Goal: Task Accomplishment & Management: Use online tool/utility

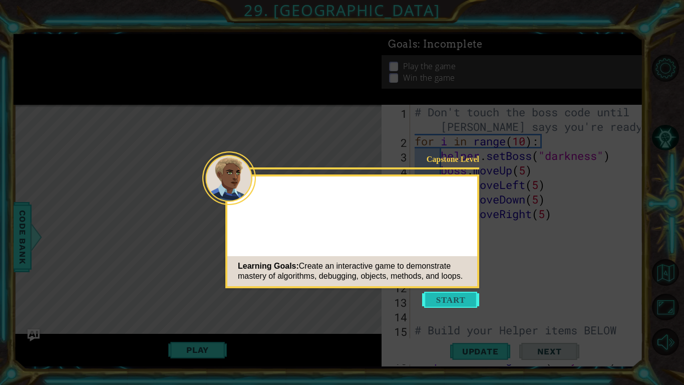
click at [461, 295] on button "Start" at bounding box center [450, 299] width 57 height 16
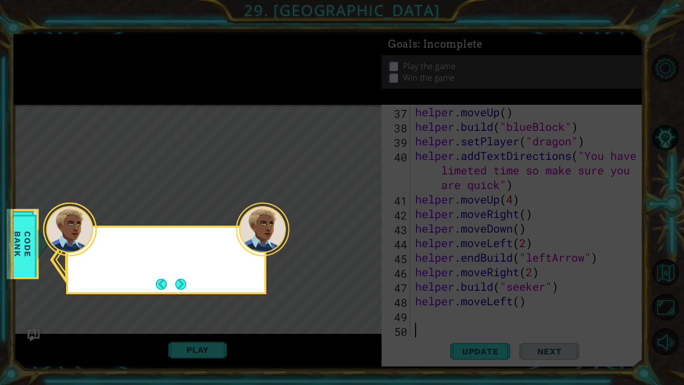
scroll to position [552, 0]
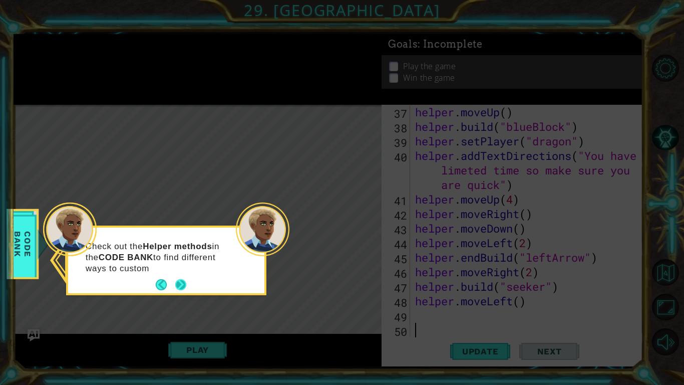
click at [186, 282] on button "Next" at bounding box center [180, 284] width 11 height 11
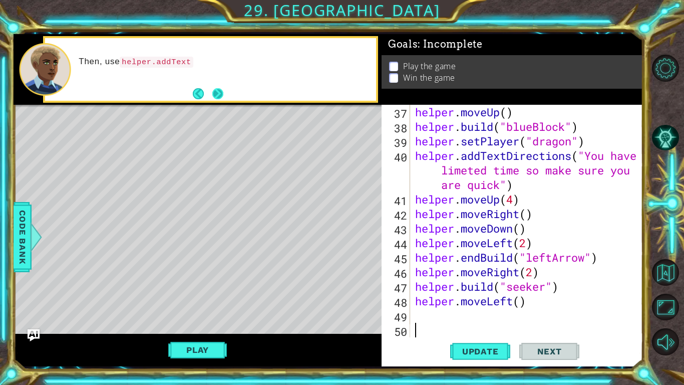
click at [222, 93] on button "Next" at bounding box center [217, 93] width 11 height 11
click at [216, 95] on button "Next" at bounding box center [217, 93] width 11 height 11
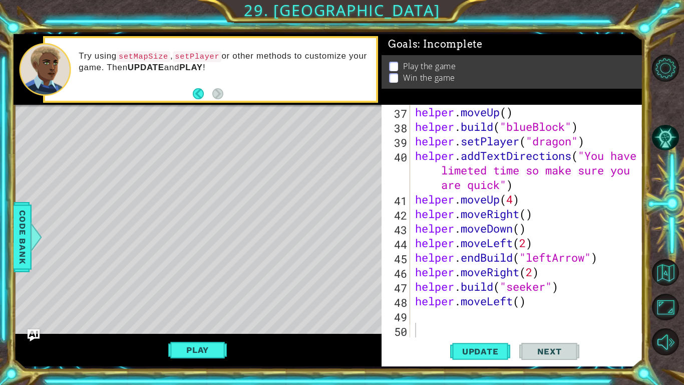
click at [422, 299] on div "helper . moveUp ( ) helper . build ( "blueBlock" ) helper . setPlayer ( "dragon…" at bounding box center [529, 235] width 232 height 261
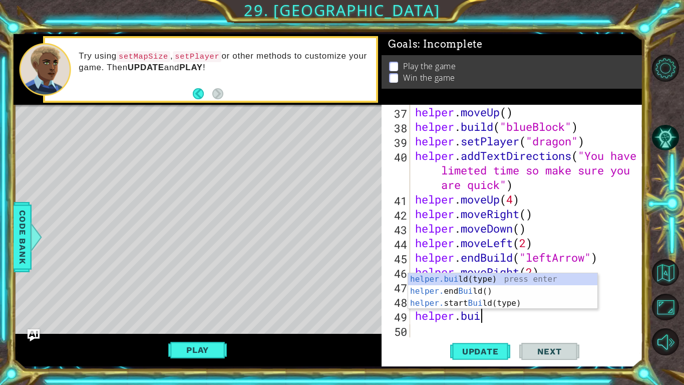
scroll to position [0, 3]
click at [498, 281] on div "helper.buil d(type) press enter helper. end Buil d() press enter helper. start …" at bounding box center [502, 303] width 189 height 60
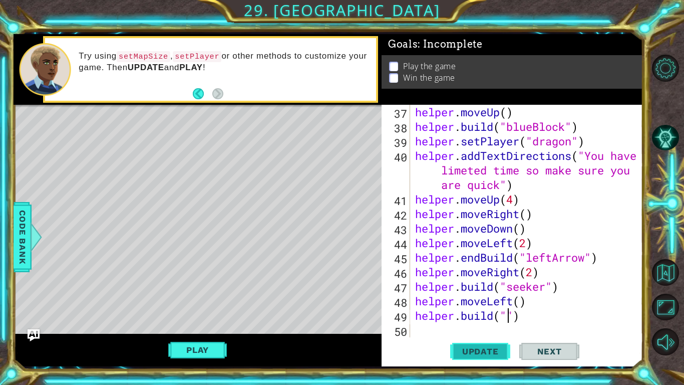
click at [492, 299] on span "Update" at bounding box center [480, 351] width 57 height 10
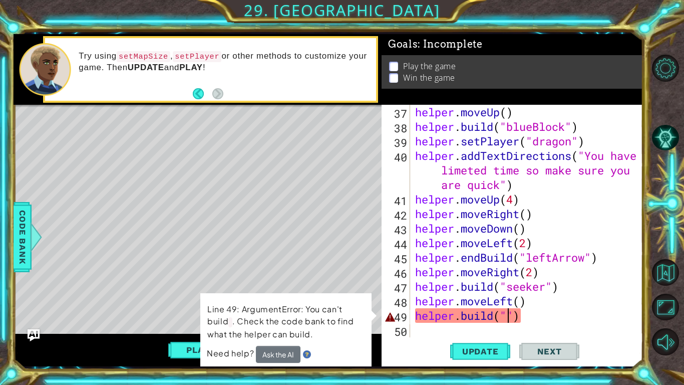
click at [509, 299] on div "helper . moveUp ( ) helper . build ( "blueBlock" ) helper . setPlayer ( "dragon…" at bounding box center [529, 235] width 232 height 261
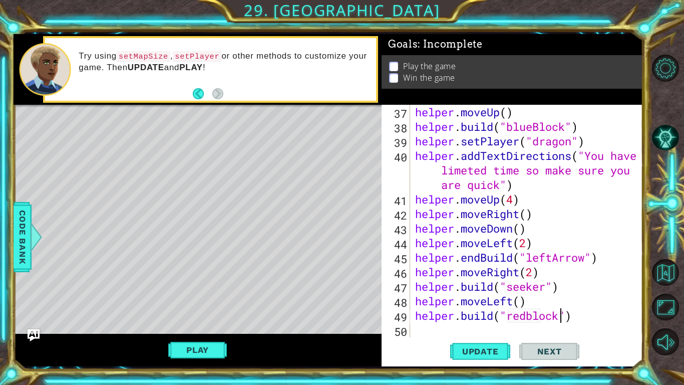
scroll to position [0, 7]
click at [489, 299] on span "Update" at bounding box center [480, 351] width 57 height 10
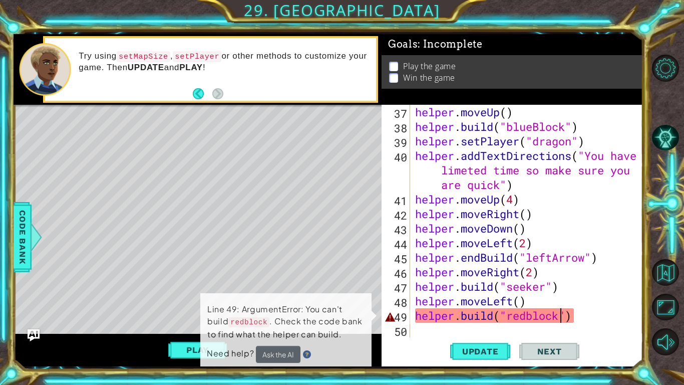
click at [533, 299] on div "helper . moveUp ( ) helper . build ( "blueBlock" ) helper . setPlayer ( "dragon…" at bounding box center [529, 235] width 232 height 261
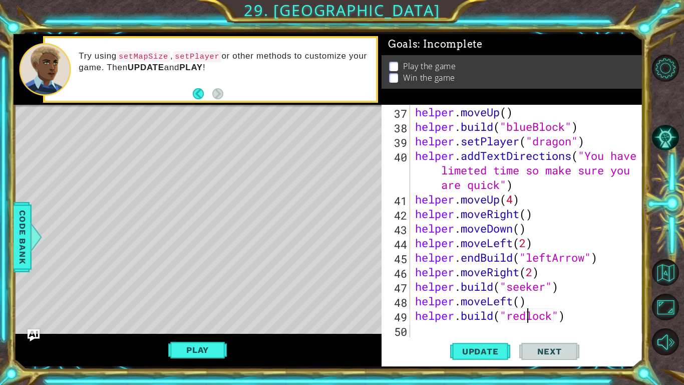
scroll to position [0, 5]
type textarea "helper.build("redBlock")"
click at [488, 299] on span "Update" at bounding box center [480, 351] width 57 height 10
click at [435, 299] on div "helper . moveUp ( ) helper . build ( "blueBlock" ) helper . setPlayer ( "dragon…" at bounding box center [529, 235] width 232 height 261
click at [426, 299] on div "helper . moveUp ( ) helper . build ( "blueBlock" ) helper . setPlayer ( "dragon…" at bounding box center [529, 235] width 232 height 261
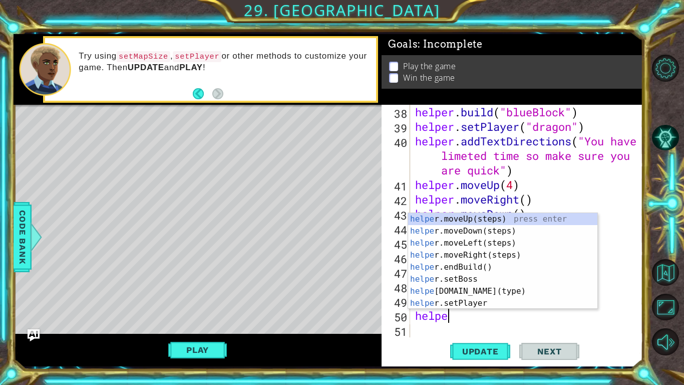
scroll to position [0, 1]
type textarea "helper"
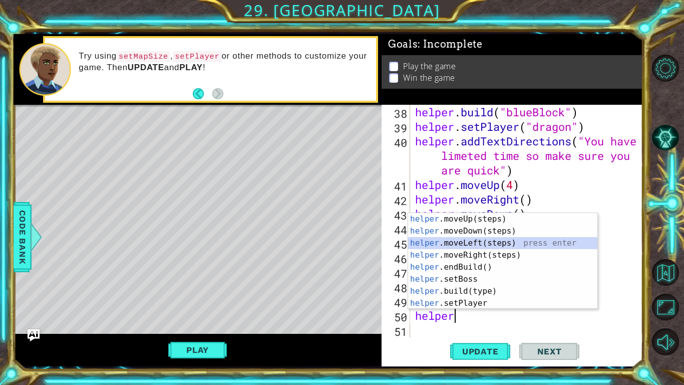
click at [488, 245] on div "helper .moveUp(steps) press enter helper .moveDown(steps) press enter helper .m…" at bounding box center [502, 273] width 189 height 120
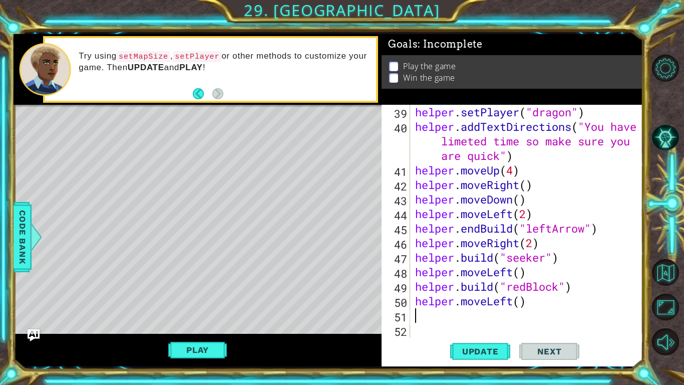
click at [521, 299] on div "helper . setPlayer ( "dragon" ) helper . addTextDirections ( "You have limeted …" at bounding box center [529, 235] width 232 height 261
type textarea "helper.moveLeft(3)"
click at [438, 299] on div "helper . setPlayer ( "dragon" ) helper . addTextDirections ( "You have limeted …" at bounding box center [529, 235] width 232 height 261
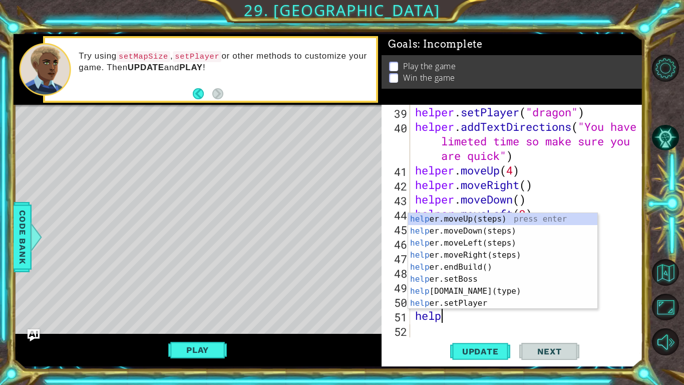
scroll to position [0, 1]
type textarea "helper"
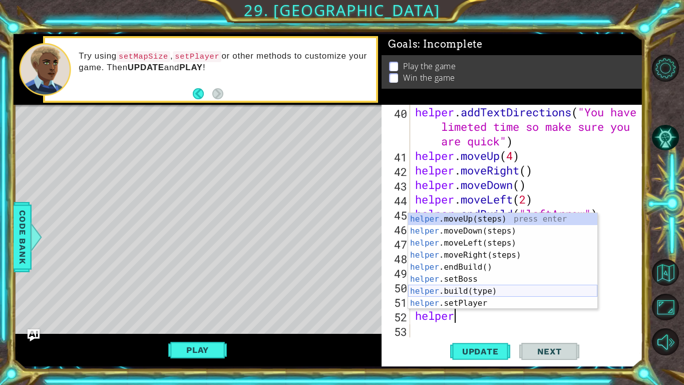
click at [485, 292] on div "helper .moveUp(steps) press enter helper .moveDown(steps) press enter helper .m…" at bounding box center [502, 273] width 189 height 120
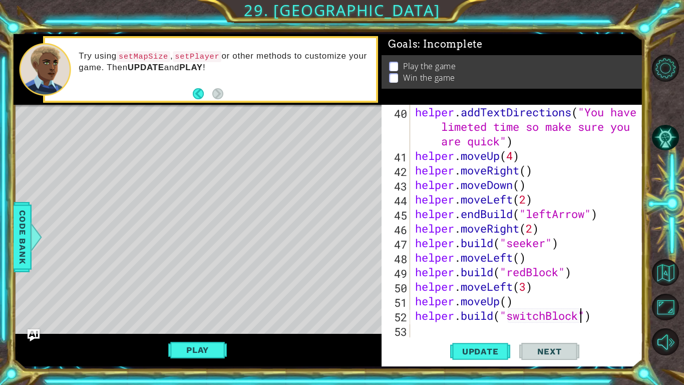
scroll to position [0, 8]
click at [479, 299] on span "Update" at bounding box center [480, 351] width 57 height 10
click at [200, 299] on button "Play" at bounding box center [197, 349] width 59 height 19
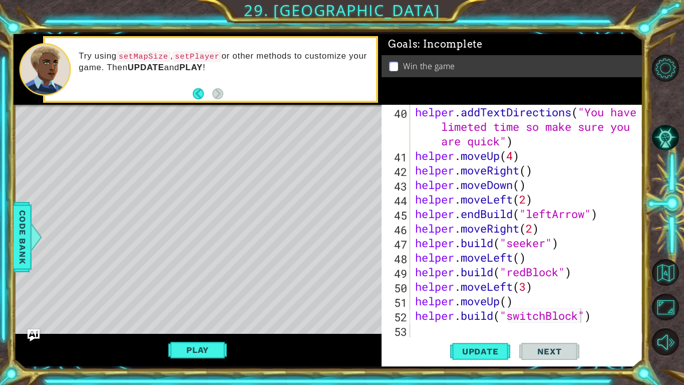
type textarea "helper.moveUp()"
drag, startPoint x: 514, startPoint y: 302, endPoint x: 415, endPoint y: 301, distance: 98.7
click at [415, 299] on div "helper . addTextDirections ( "You have limeted time so make sure you are quick"…" at bounding box center [529, 250] width 232 height 290
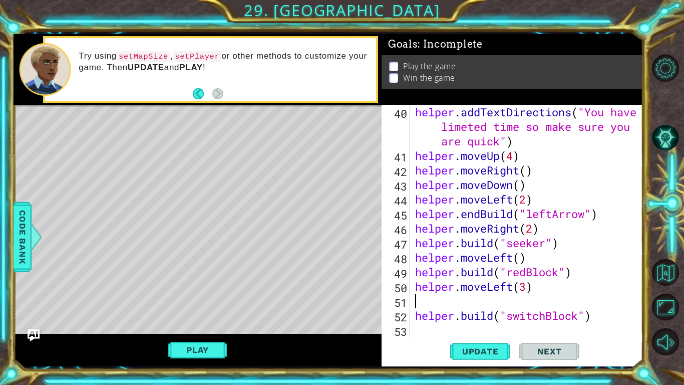
scroll to position [581, 0]
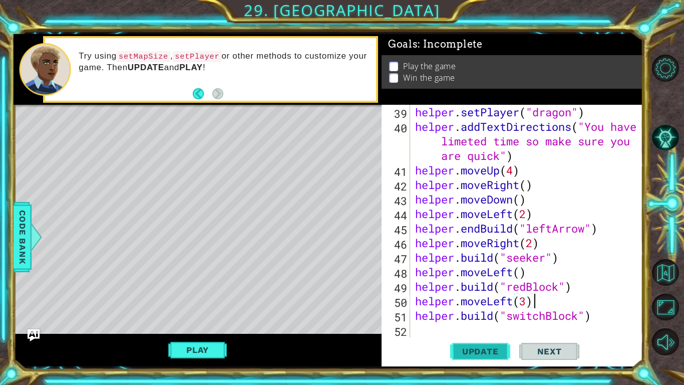
click at [490, 299] on span "Update" at bounding box center [480, 351] width 57 height 10
click at [489, 299] on span "Update" at bounding box center [480, 351] width 57 height 10
click at [527, 299] on div "helper . setPlayer ( "dragon" ) helper . addTextDirections ( "You have limeted …" at bounding box center [529, 235] width 232 height 261
type textarea "helper.moveLeft(2)"
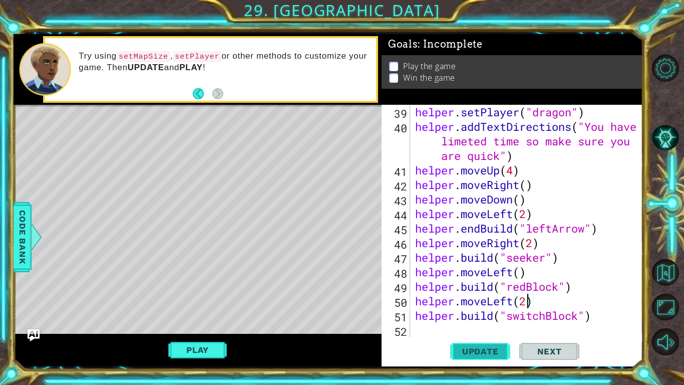
click at [493, 299] on button "Update" at bounding box center [480, 351] width 60 height 26
click at [483, 299] on span "Update" at bounding box center [480, 351] width 57 height 10
click at [180, 299] on button "Play" at bounding box center [197, 349] width 59 height 19
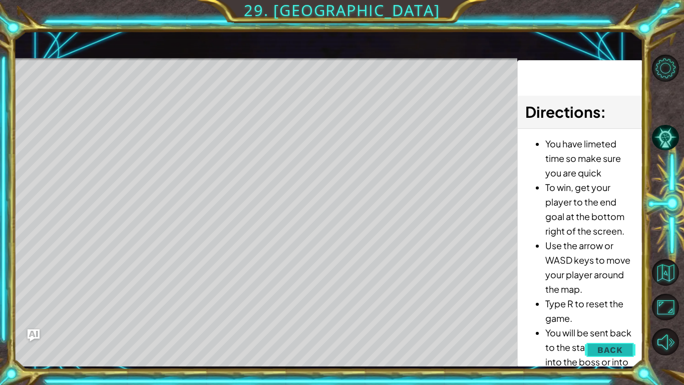
click at [603, 299] on button "Back" at bounding box center [610, 350] width 51 height 20
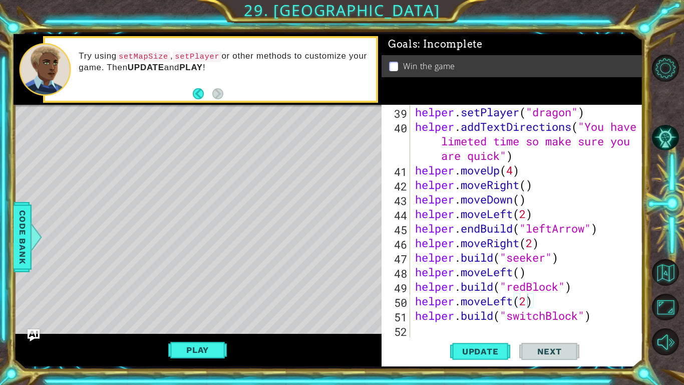
scroll to position [581, 0]
click at [540, 299] on div "helper . setPlayer ( "dragon" ) helper . addTextDirections ( "You have limeted …" at bounding box center [529, 235] width 232 height 261
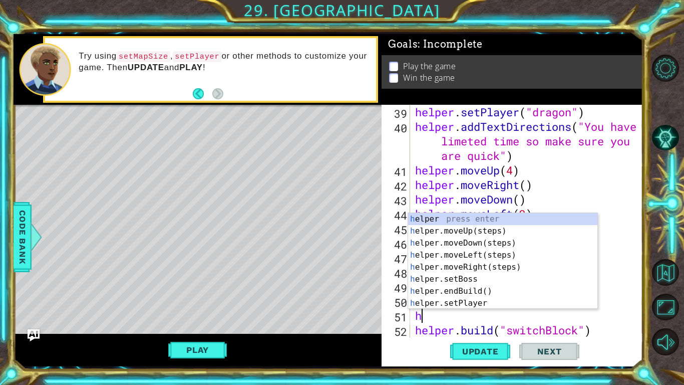
type textarea "hel"
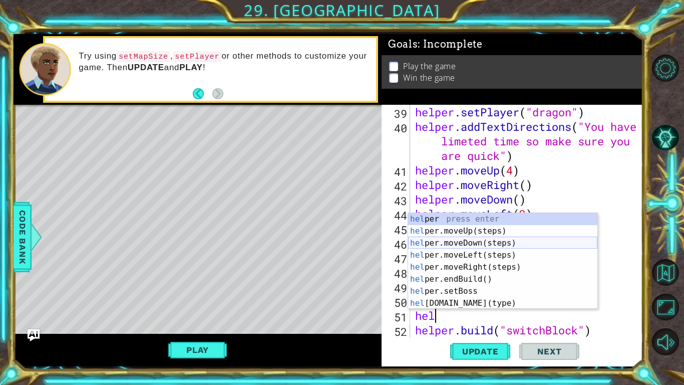
click at [495, 245] on div "hel per press enter hel per.moveUp(steps) press enter hel per.moveDown(steps) p…" at bounding box center [502, 273] width 189 height 120
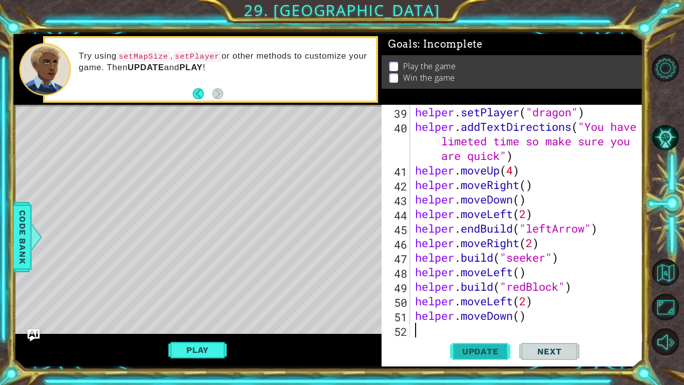
click at [477, 299] on span "Update" at bounding box center [480, 351] width 57 height 10
click at [481, 299] on button "Update" at bounding box center [480, 351] width 60 height 26
click at [197, 299] on button "Play" at bounding box center [197, 349] width 59 height 19
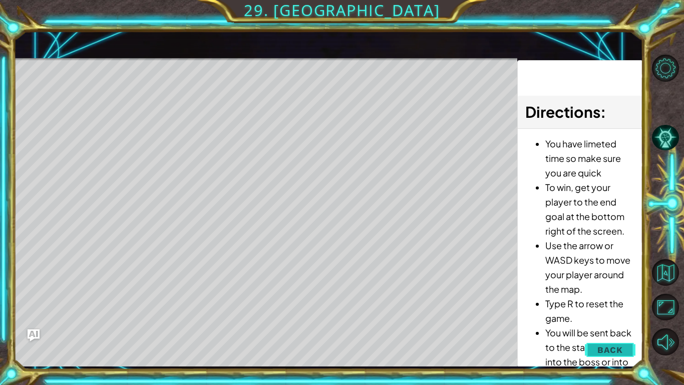
click at [597, 299] on button "Back" at bounding box center [610, 350] width 51 height 20
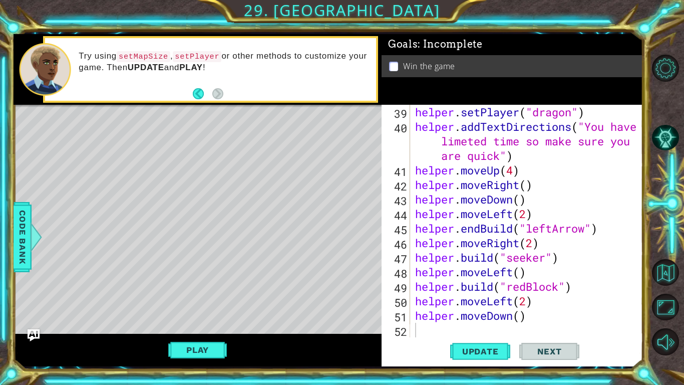
click at [527, 297] on div "helper . setPlayer ( "dragon" ) helper . addTextDirections ( "You have limeted …" at bounding box center [529, 235] width 232 height 261
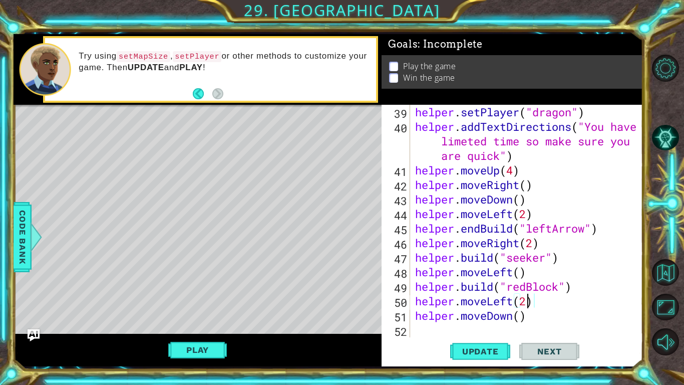
scroll to position [0, 5]
type textarea "helper.moveLeft(3)"
click at [489, 299] on span "Update" at bounding box center [480, 351] width 57 height 10
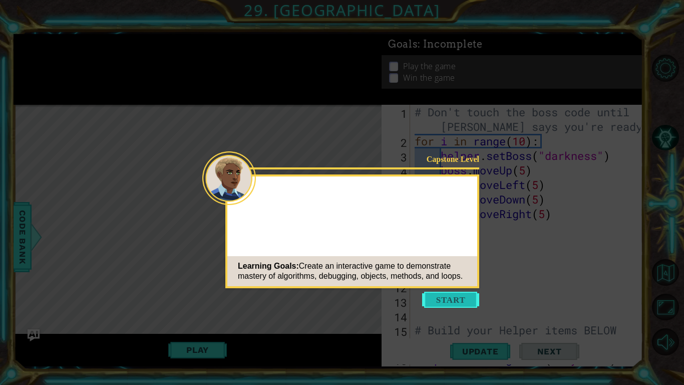
click at [442, 299] on button "Start" at bounding box center [450, 299] width 57 height 16
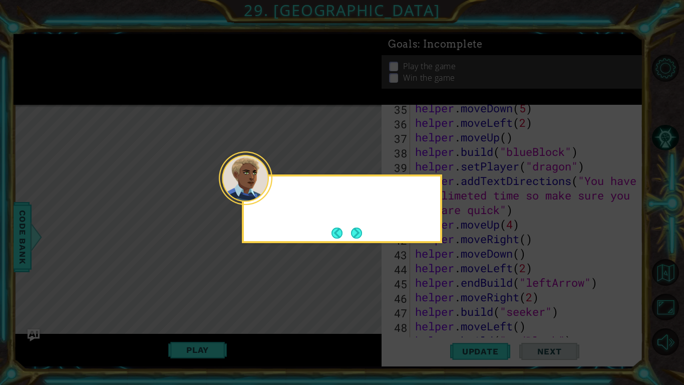
scroll to position [610, 0]
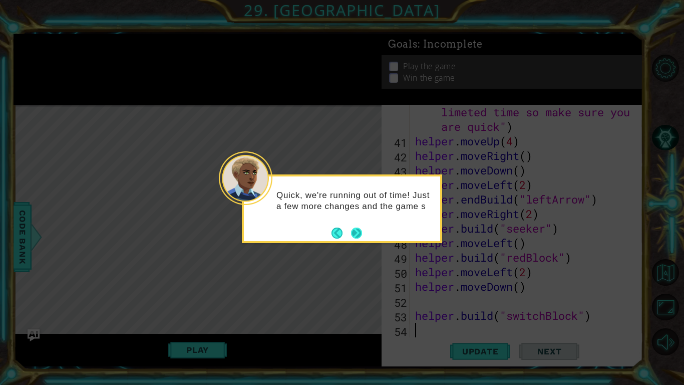
click at [353, 229] on button "Next" at bounding box center [356, 232] width 11 height 11
click at [355, 229] on button "Next" at bounding box center [356, 232] width 11 height 11
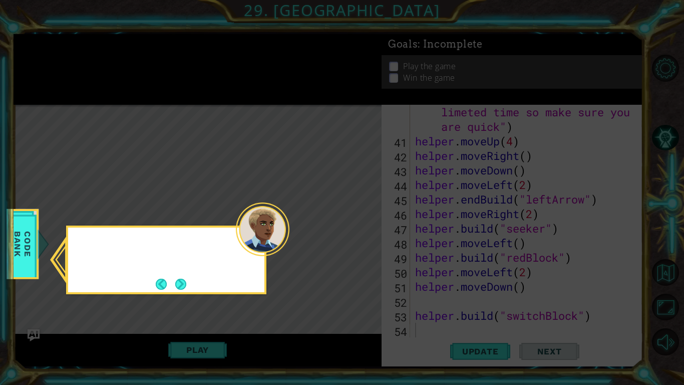
click at [355, 229] on icon at bounding box center [342, 192] width 684 height 385
click at [186, 278] on button "Next" at bounding box center [180, 283] width 11 height 11
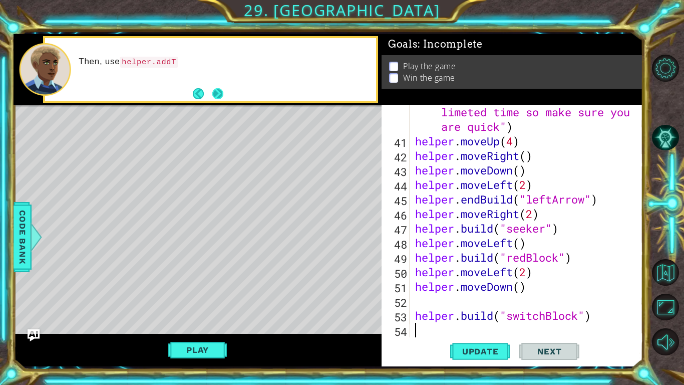
click at [220, 88] on button "Next" at bounding box center [217, 93] width 11 height 11
click at [220, 85] on div at bounding box center [210, 69] width 331 height 63
click at [222, 92] on button "Next" at bounding box center [217, 93] width 11 height 11
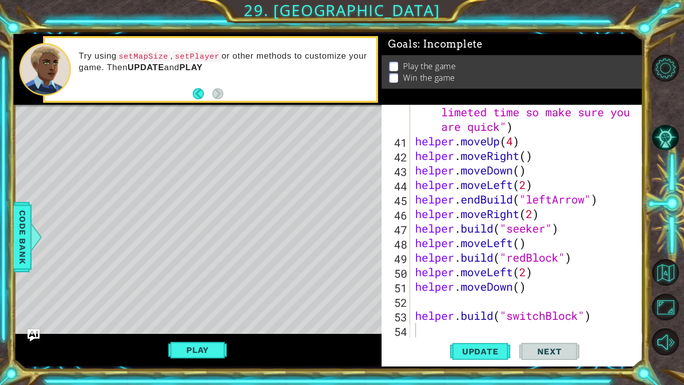
click at [416, 299] on div "helper . addTextDirections ( "You have limeted time so make sure you are quick"…" at bounding box center [529, 235] width 232 height 290
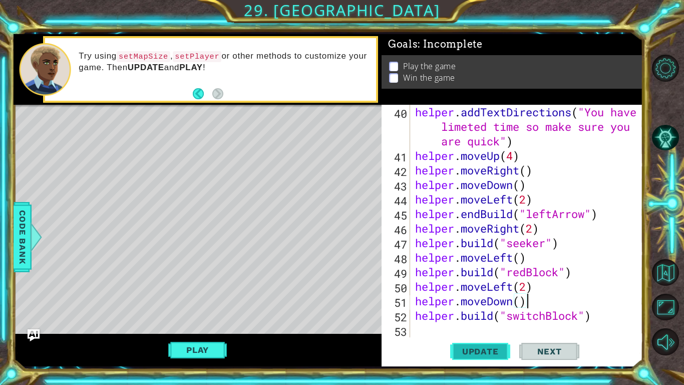
click at [499, 299] on span "Update" at bounding box center [480, 351] width 57 height 10
click at [214, 299] on button "Play" at bounding box center [197, 349] width 59 height 19
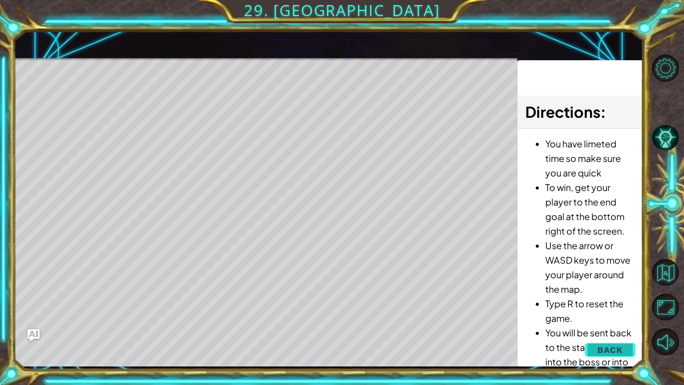
click at [615, 299] on span "Back" at bounding box center [610, 350] width 26 height 10
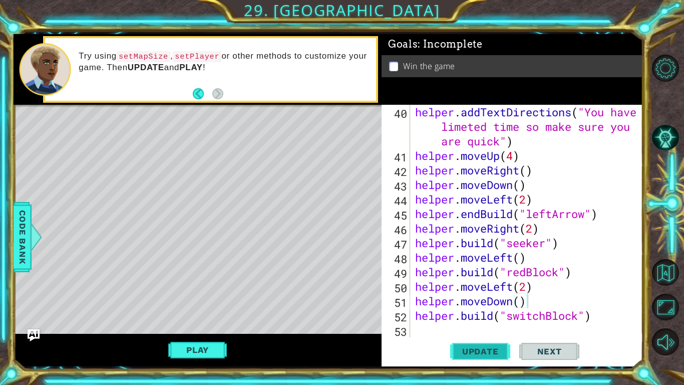
click at [476, 299] on button "Update" at bounding box center [480, 351] width 60 height 26
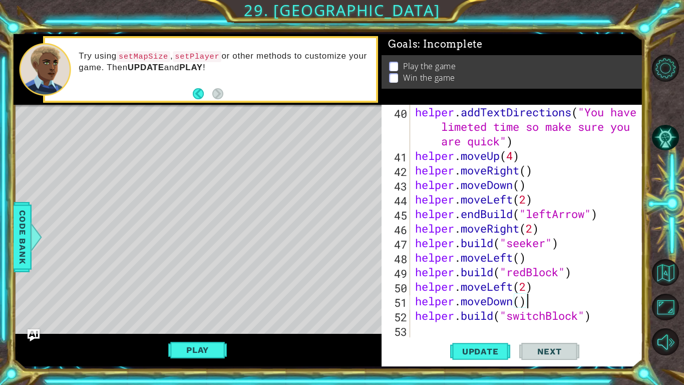
click at [526, 289] on div "helper . addTextDirections ( "You have limeted time so make sure you are quick"…" at bounding box center [529, 250] width 232 height 290
click at [478, 299] on button "Update" at bounding box center [480, 351] width 60 height 26
click at [209, 299] on button "Play" at bounding box center [197, 349] width 59 height 19
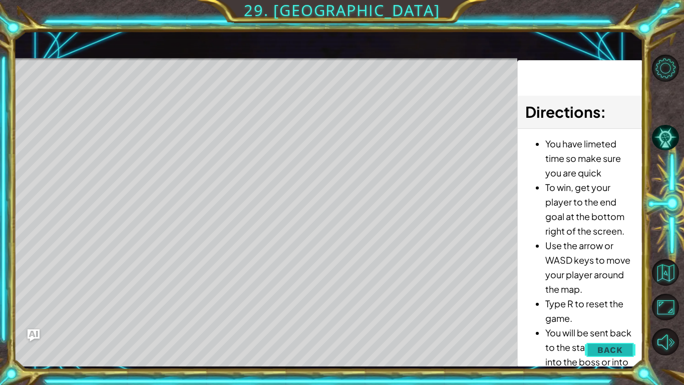
click at [612, 299] on span "Back" at bounding box center [610, 350] width 26 height 10
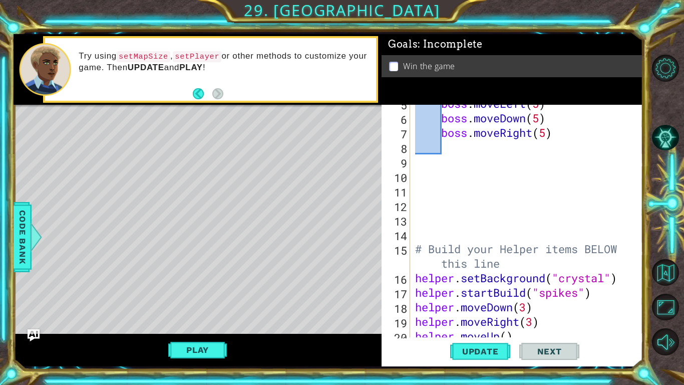
scroll to position [0, 0]
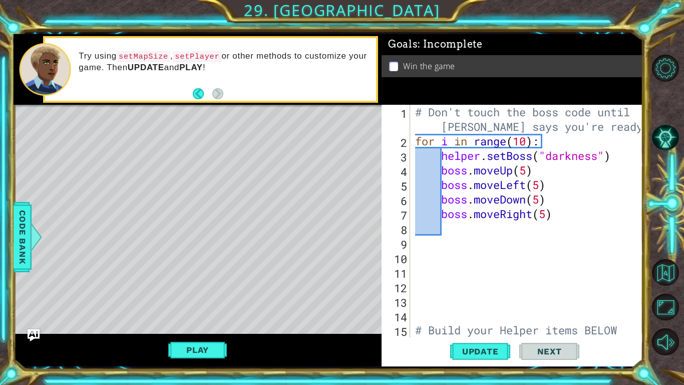
click at [525, 139] on div "# Don't touch the boss code until [PERSON_NAME] says you're ready! for i in ran…" at bounding box center [529, 250] width 232 height 290
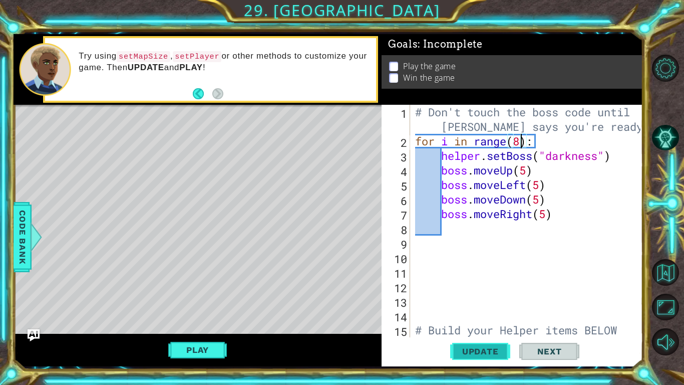
type textarea "for i in range(8):"
click at [482, 299] on button "Update" at bounding box center [480, 351] width 60 height 26
click at [480, 299] on span "Update" at bounding box center [480, 351] width 57 height 10
click at [218, 299] on button "Play" at bounding box center [197, 349] width 59 height 19
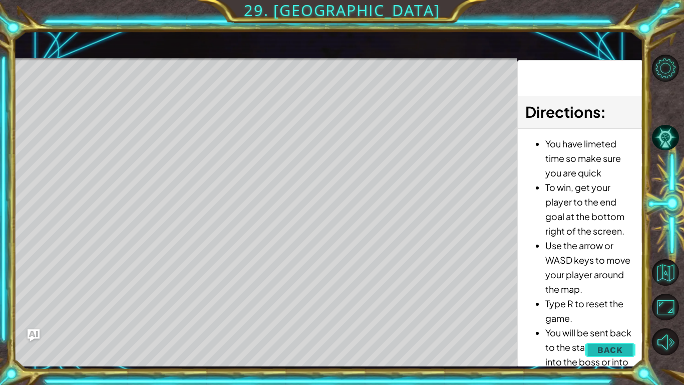
click at [601, 299] on span "Back" at bounding box center [610, 350] width 26 height 10
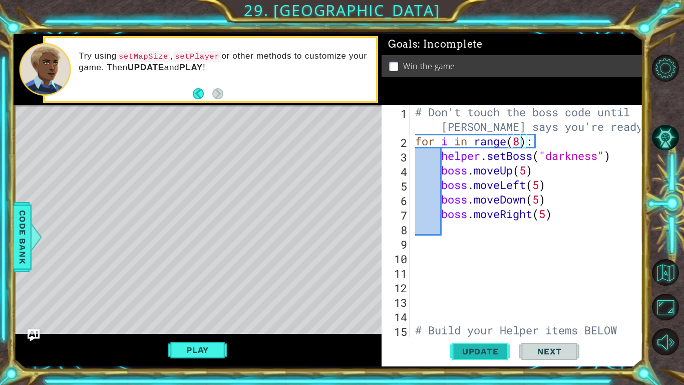
click at [467, 299] on span "Update" at bounding box center [480, 351] width 57 height 10
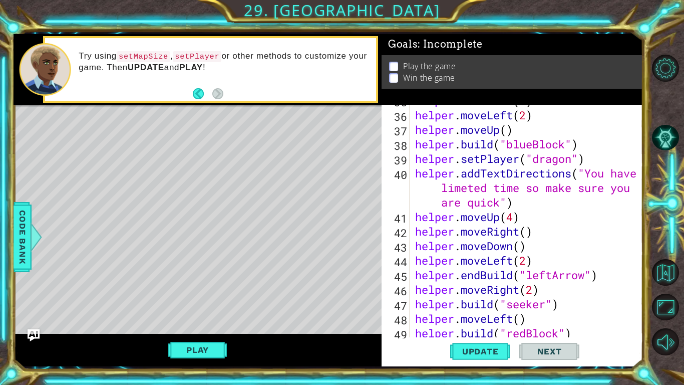
scroll to position [595, 0]
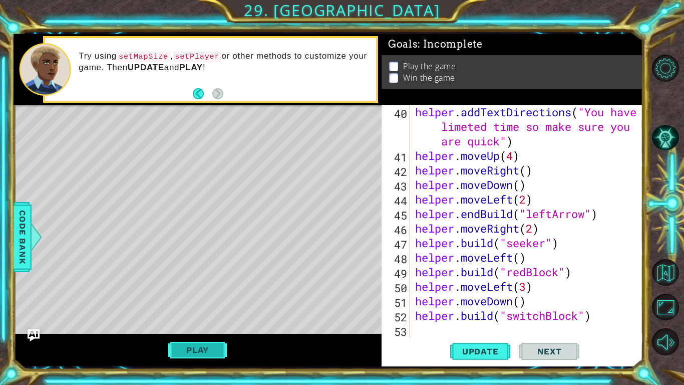
click at [179, 299] on button "Play" at bounding box center [197, 349] width 59 height 19
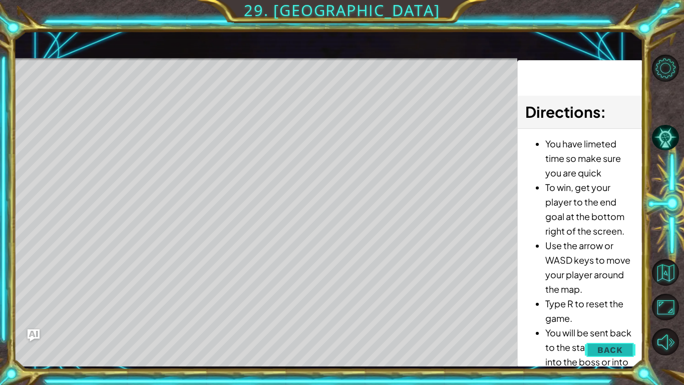
click at [614, 299] on span "Back" at bounding box center [610, 350] width 26 height 10
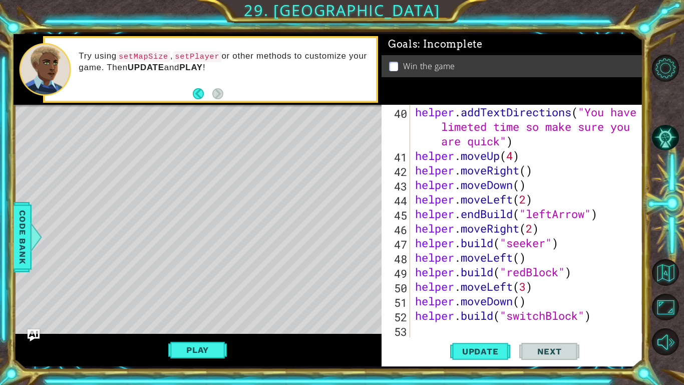
click at [461, 299] on div "1 ההההההההההההההההההההההההההההההההההההההההההההההההההההההההההההההההההההההההההההה…" at bounding box center [328, 200] width 629 height 339
click at [466, 299] on button "Update" at bounding box center [480, 351] width 60 height 26
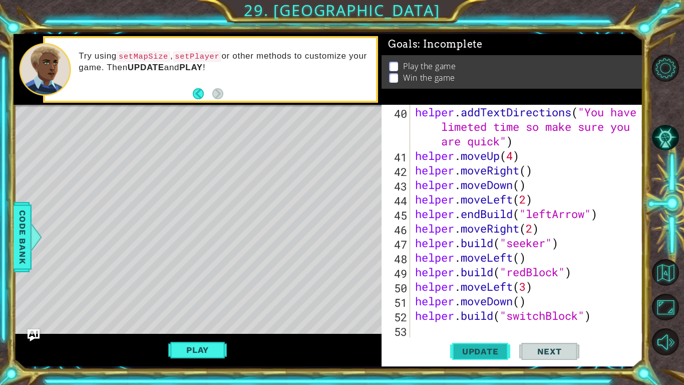
click at [466, 299] on button "Update" at bounding box center [480, 351] width 60 height 26
click at [205, 299] on button "Play" at bounding box center [197, 349] width 59 height 19
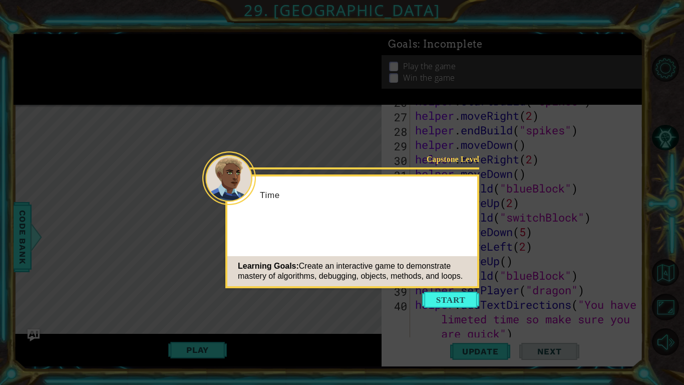
scroll to position [595, 0]
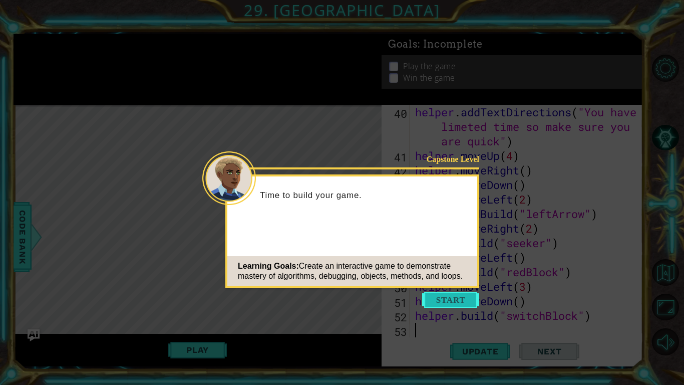
click at [456, 292] on button "Start" at bounding box center [450, 299] width 57 height 16
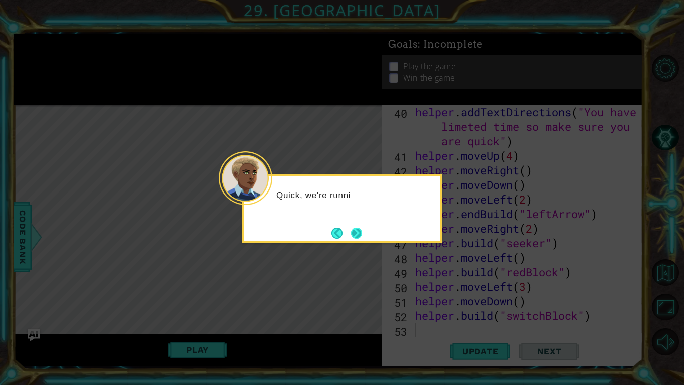
click at [357, 238] on button "Next" at bounding box center [356, 232] width 11 height 11
click at [356, 238] on button "Next" at bounding box center [356, 232] width 11 height 11
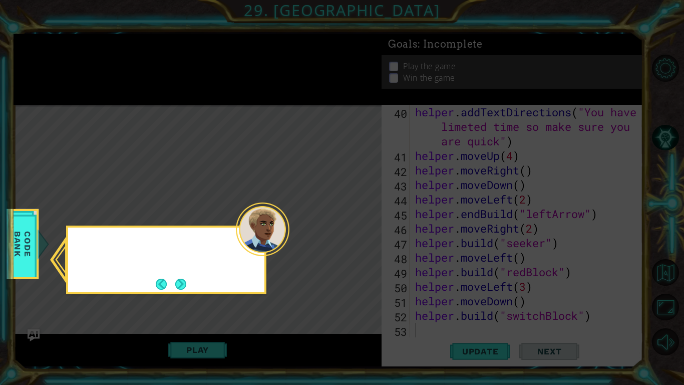
click at [356, 238] on icon at bounding box center [342, 192] width 684 height 385
click at [181, 281] on button "Next" at bounding box center [180, 283] width 11 height 11
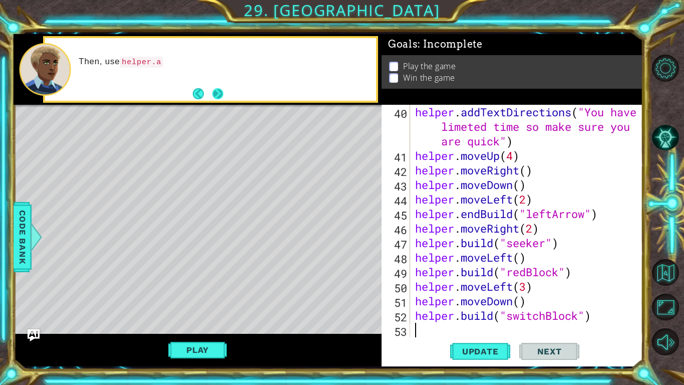
click at [212, 90] on button "Next" at bounding box center [217, 93] width 11 height 11
click at [211, 90] on button "Back" at bounding box center [203, 93] width 20 height 11
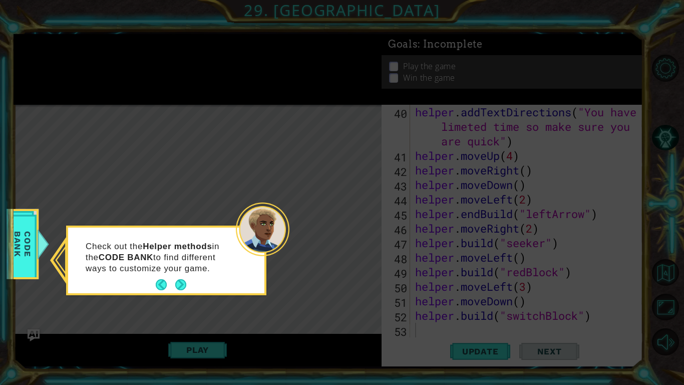
click at [211, 90] on icon at bounding box center [342, 192] width 684 height 385
click at [176, 289] on button "Next" at bounding box center [180, 284] width 11 height 11
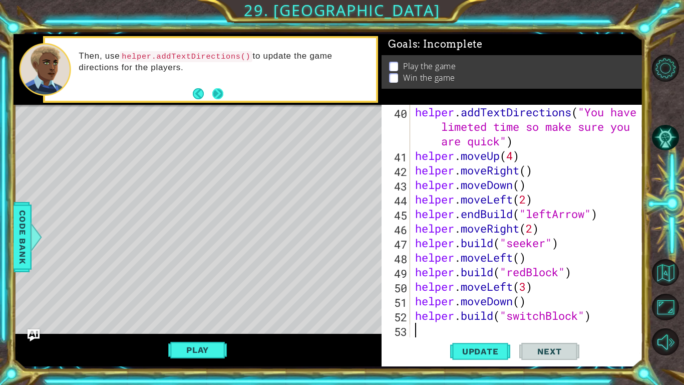
click at [220, 91] on button "Next" at bounding box center [217, 93] width 11 height 11
click at [216, 93] on button "Next" at bounding box center [217, 93] width 11 height 11
click at [199, 344] on button "Play" at bounding box center [197, 349] width 59 height 19
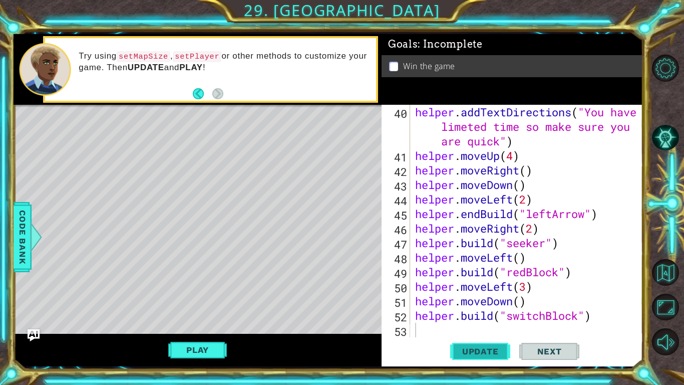
click at [492, 356] on button "Update" at bounding box center [480, 351] width 60 height 26
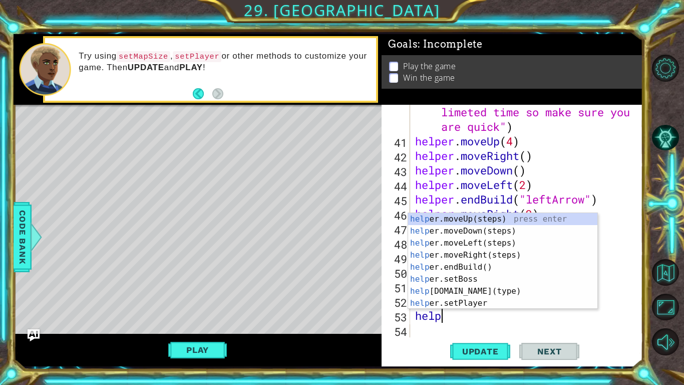
scroll to position [0, 1]
type textarea "helper"
click at [517, 253] on div "helper .moveUp(steps) press enter helper .moveDown(steps) press enter helper .m…" at bounding box center [502, 273] width 189 height 120
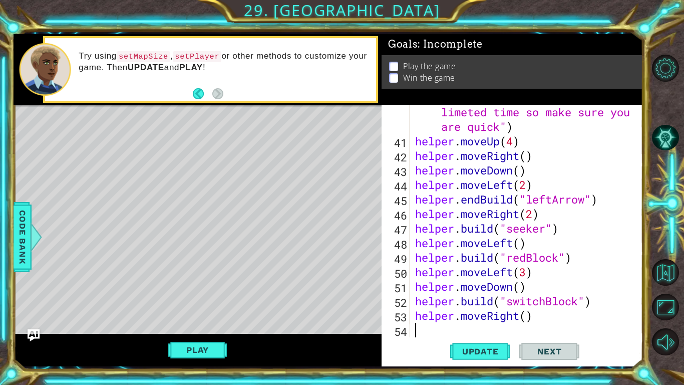
scroll to position [624, 0]
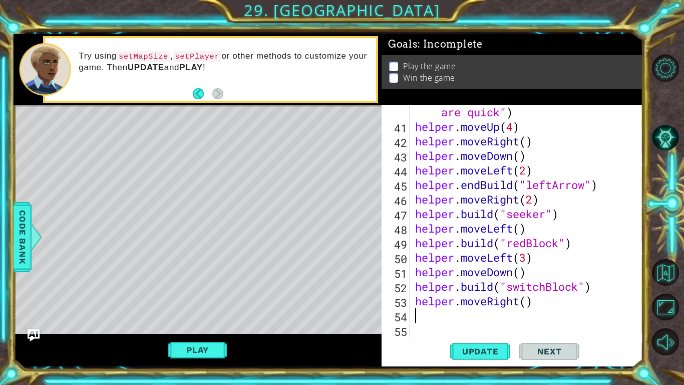
click at [526, 307] on div "helper . addTextDirections ( "You have limeted time so make sure you are quick"…" at bounding box center [529, 221] width 232 height 290
type textarea "helper.moveRight(5)"
click at [425, 320] on div "helper . addTextDirections ( "You have limeted time so make sure you are quick"…" at bounding box center [529, 221] width 232 height 290
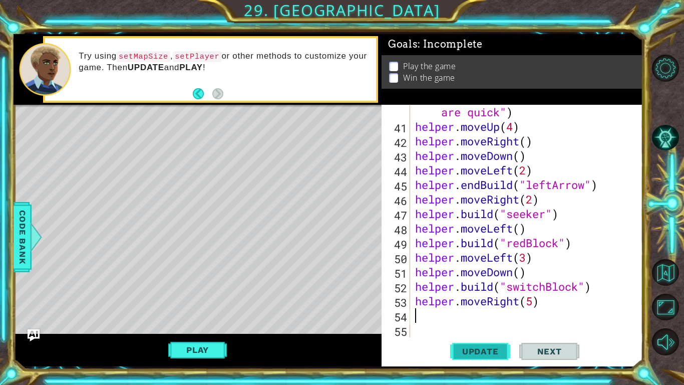
click at [481, 350] on span "Update" at bounding box center [480, 351] width 57 height 10
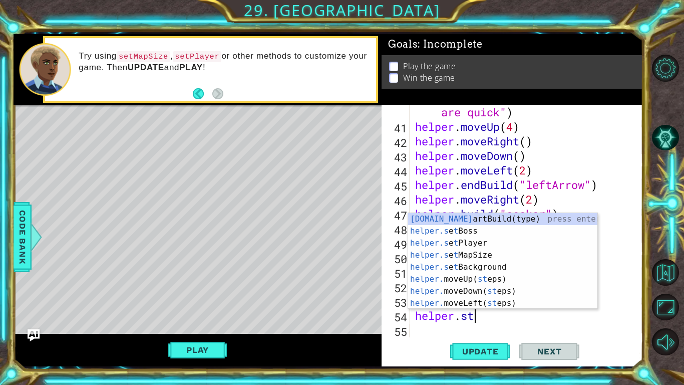
scroll to position [0, 2]
click at [510, 217] on div "helper.st artBuild(type) press enter helper.s e t Boss press enter helper.s e t…" at bounding box center [502, 273] width 189 height 120
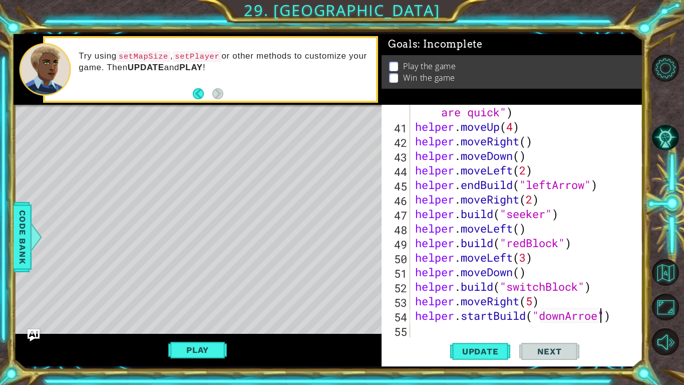
scroll to position [0, 8]
type textarea "helper.startBuild("downArrow")"
click at [429, 331] on div "helper . addTextDirections ( "You have limeted time so make sure you are quick"…" at bounding box center [529, 221] width 232 height 290
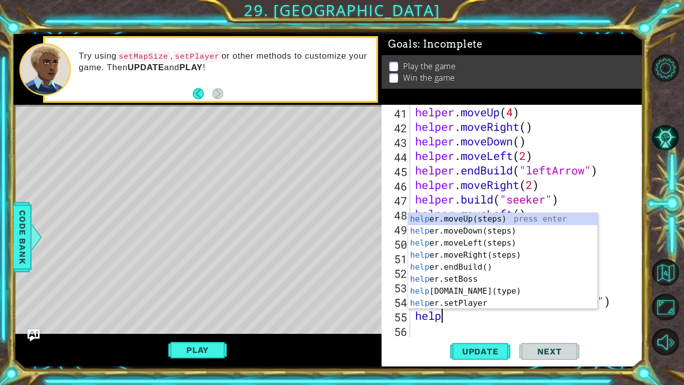
scroll to position [0, 1]
type textarea "helper"
click at [464, 218] on div "helper .moveUp(steps) press enter helper .moveDown(steps) press enter helper .m…" at bounding box center [502, 273] width 189 height 120
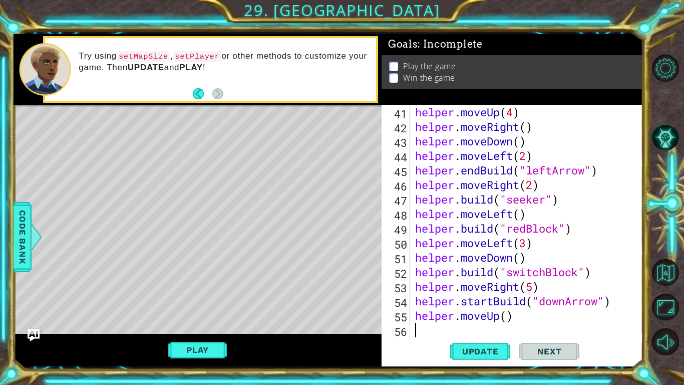
scroll to position [654, 0]
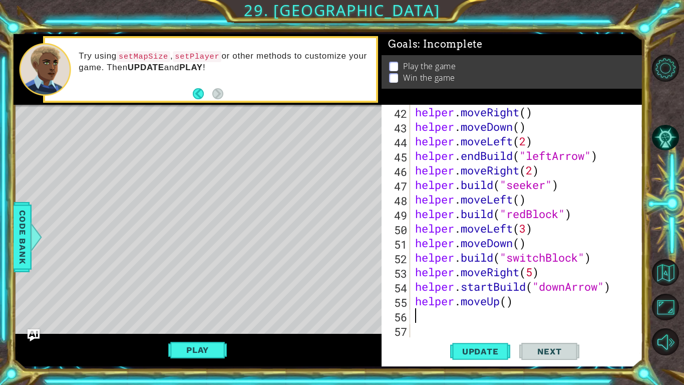
click at [498, 304] on div "helper . moveRight ( ) helper . moveDown ( ) helper . moveLeft ( 2 ) helper . e…" at bounding box center [529, 235] width 232 height 261
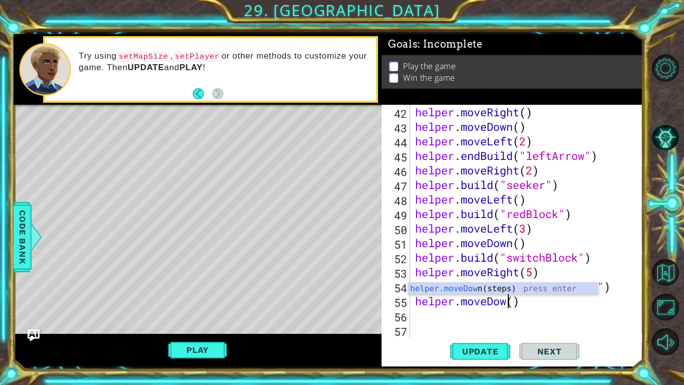
scroll to position [0, 5]
click at [522, 305] on div "helper . moveRight ( ) helper . moveDown ( ) helper . moveLeft ( 2 ) helper . e…" at bounding box center [529, 235] width 232 height 261
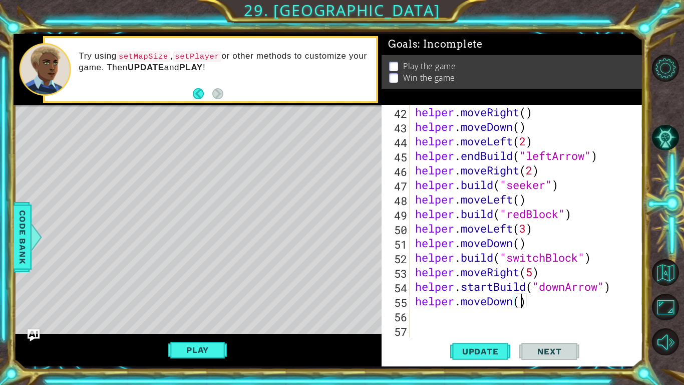
type textarea "helper.moveDown(3)"
click at [438, 316] on div "helper . moveRight ( ) helper . moveDown ( ) helper . moveLeft ( 2 ) helper . e…" at bounding box center [529, 235] width 232 height 261
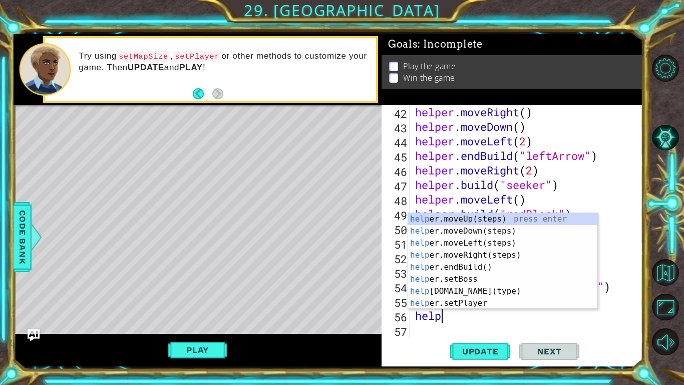
scroll to position [0, 1]
type textarea "helper"
click at [473, 265] on div "helper .moveUp(steps) press enter helper .moveDown(steps) press enter helper .m…" at bounding box center [502, 273] width 189 height 120
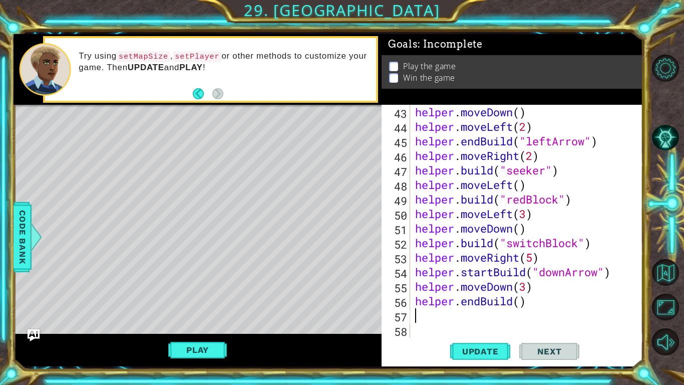
scroll to position [668, 0]
click at [523, 300] on div "helper . moveDown ( ) helper . moveLeft ( 2 ) helper . endBuild ( "leftArrow" )…" at bounding box center [529, 235] width 232 height 261
click at [491, 348] on span "Update" at bounding box center [480, 351] width 57 height 10
click at [172, 354] on button "Play" at bounding box center [197, 349] width 59 height 19
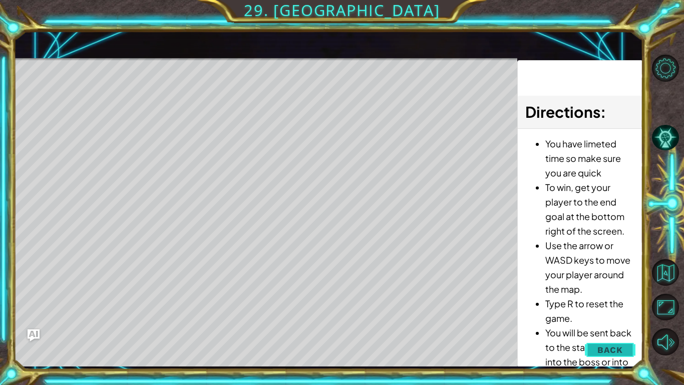
click at [607, 343] on button "Back" at bounding box center [610, 350] width 51 height 20
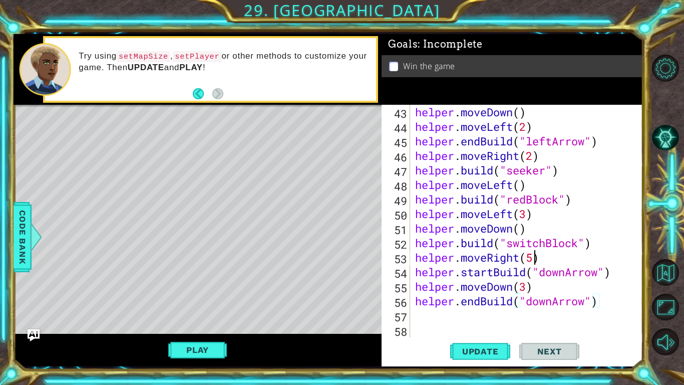
click at [532, 258] on div "helper . moveDown ( ) helper . moveLeft ( 2 ) helper . endBuild ( "leftArrow" )…" at bounding box center [529, 235] width 232 height 261
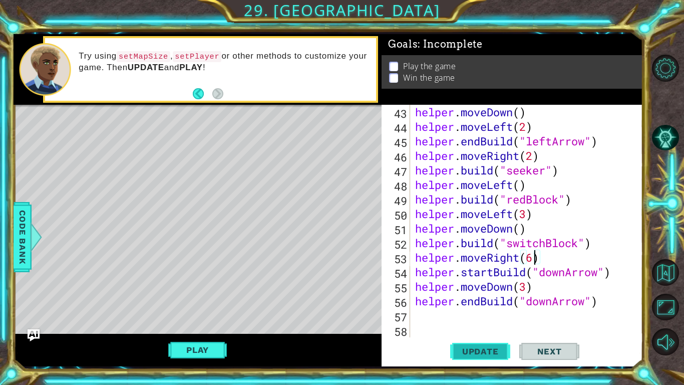
click at [487, 349] on span "Update" at bounding box center [480, 351] width 57 height 10
click at [479, 360] on button "Update" at bounding box center [480, 351] width 60 height 26
click at [544, 261] on div "helper . moveDown ( ) helper . moveLeft ( 2 ) helper . endBuild ( "leftArrow" )…" at bounding box center [529, 235] width 232 height 261
type textarea "helper.moveRight(5)"
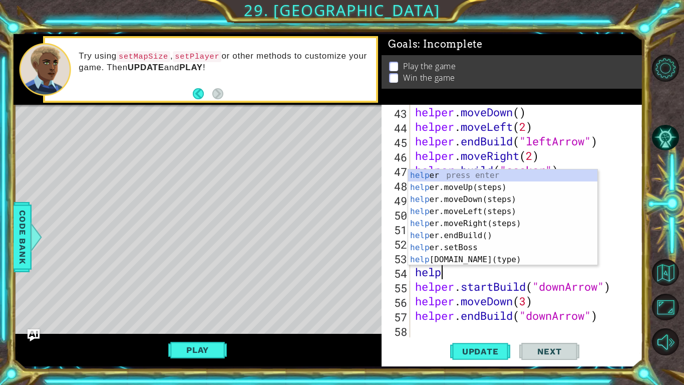
scroll to position [0, 1]
type textarea "helper"
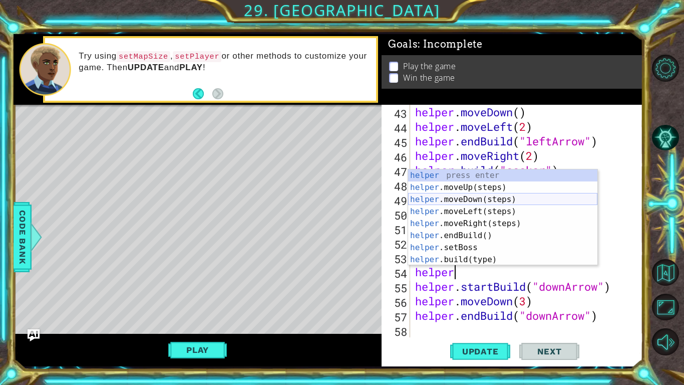
click at [526, 201] on div "helper press enter helper .moveUp(steps) press enter helper .moveDown(steps) pr…" at bounding box center [502, 229] width 189 height 120
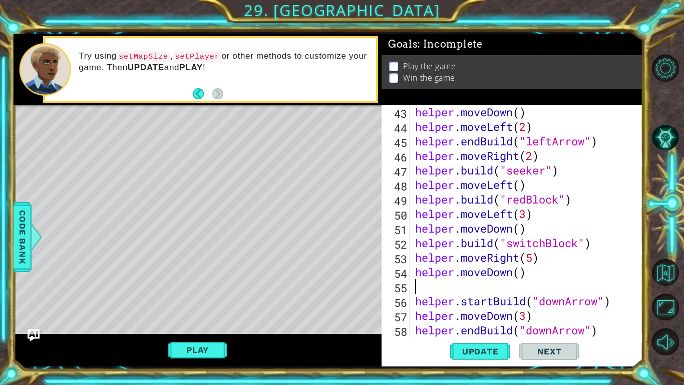
scroll to position [0, 0]
click at [465, 357] on button "Update" at bounding box center [480, 351] width 60 height 26
click at [202, 350] on button "Play" at bounding box center [197, 349] width 59 height 19
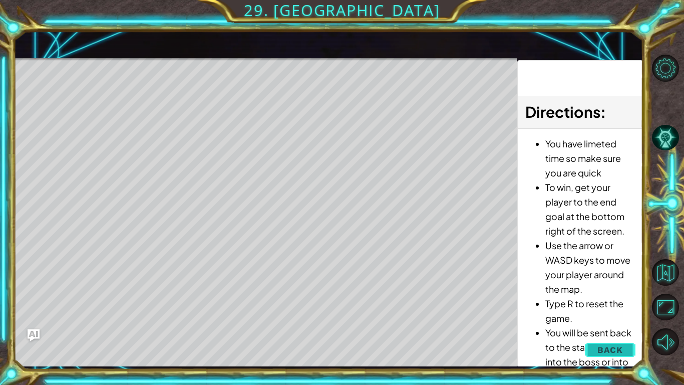
click at [614, 349] on span "Back" at bounding box center [610, 350] width 26 height 10
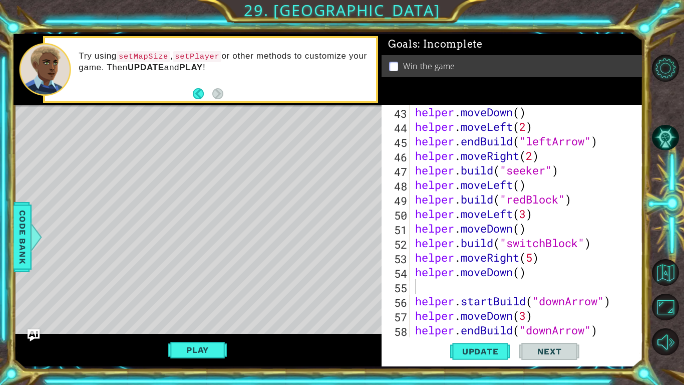
click at [394, 70] on p at bounding box center [393, 67] width 9 height 10
